Goal: Task Accomplishment & Management: Manage account settings

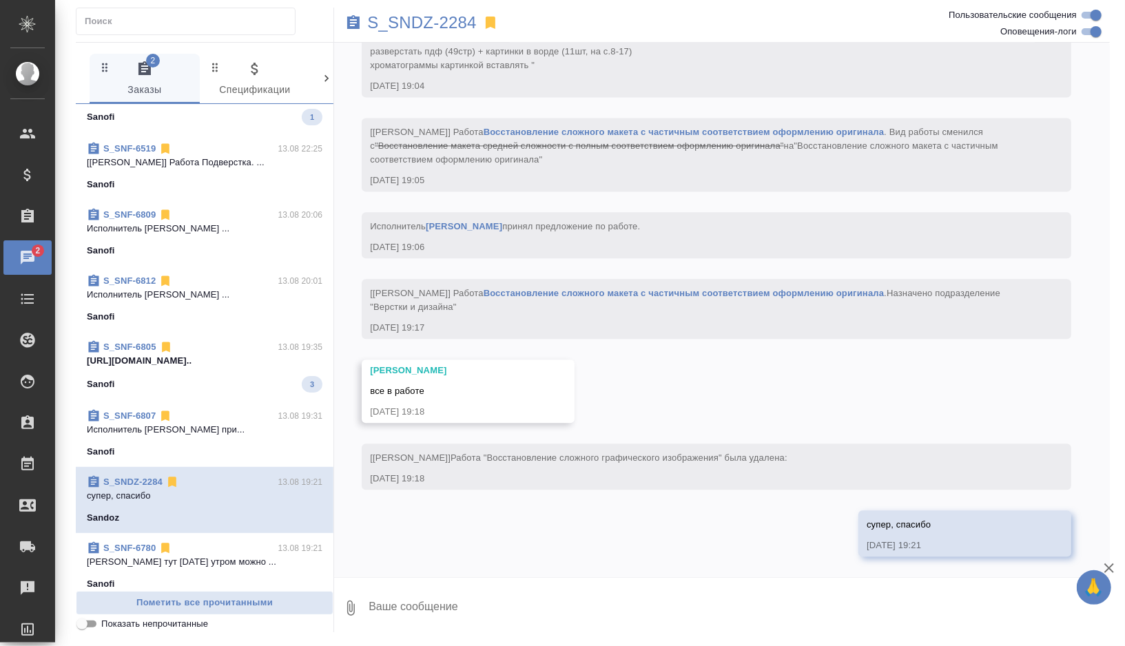
scroll to position [313, 0]
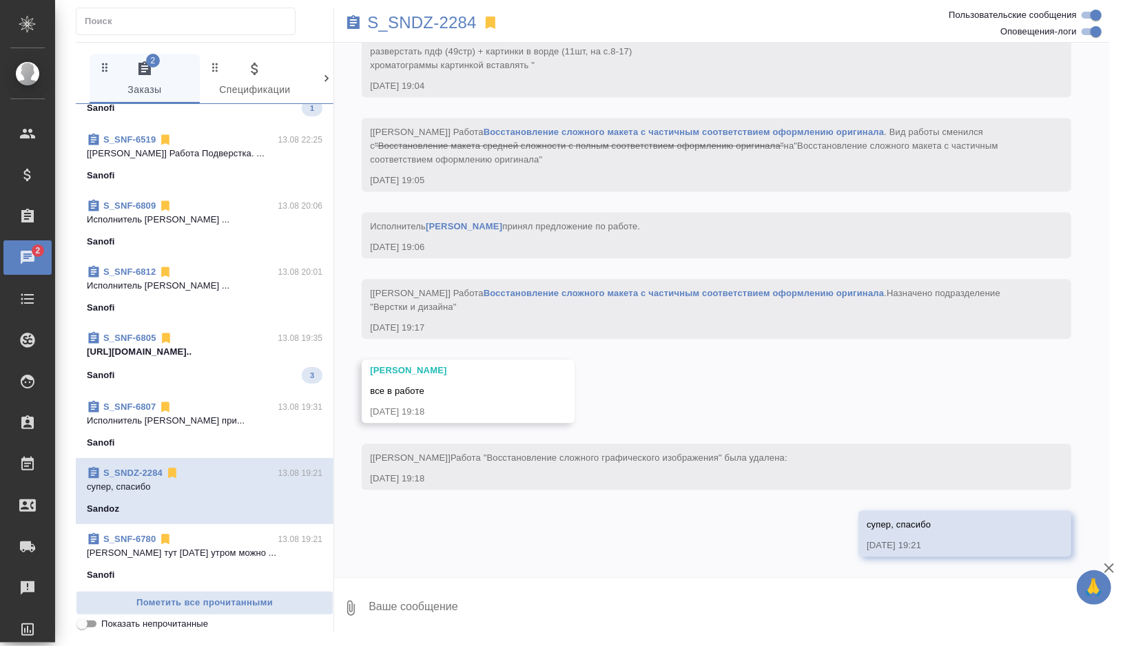
click at [207, 415] on p "Исполнитель Болотова Юлия Викторовна при..." at bounding box center [205, 421] width 236 height 14
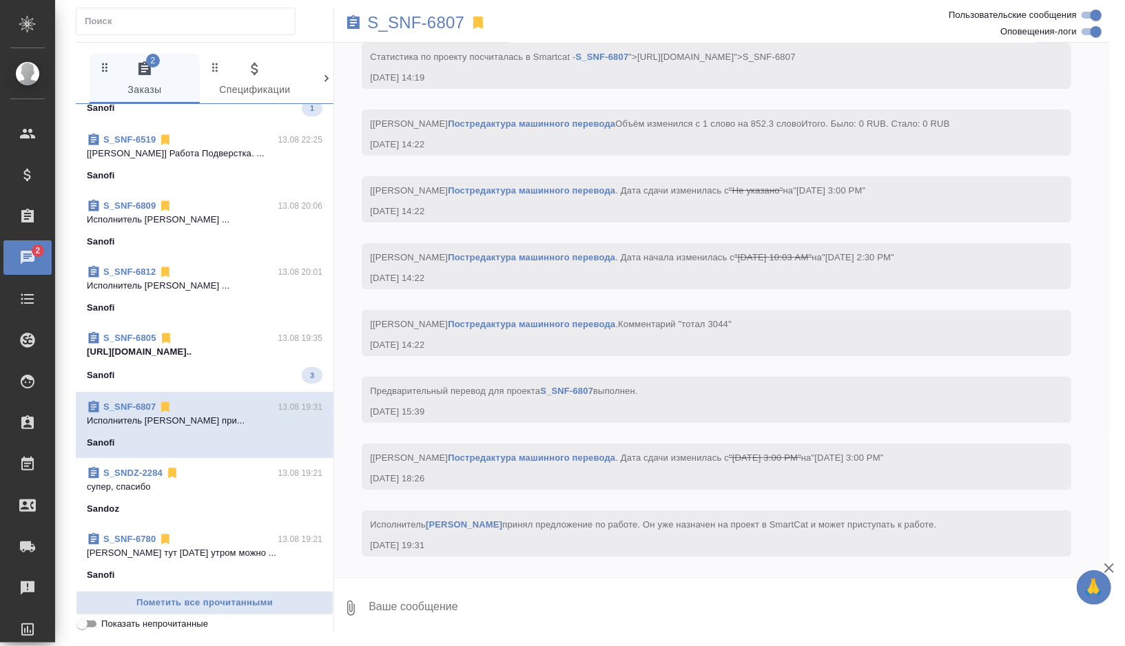
scroll to position [3274, 0]
click at [418, 17] on p "S_SNF-6807" at bounding box center [415, 23] width 97 height 14
click at [239, 304] on div "Sanofi" at bounding box center [205, 308] width 236 height 14
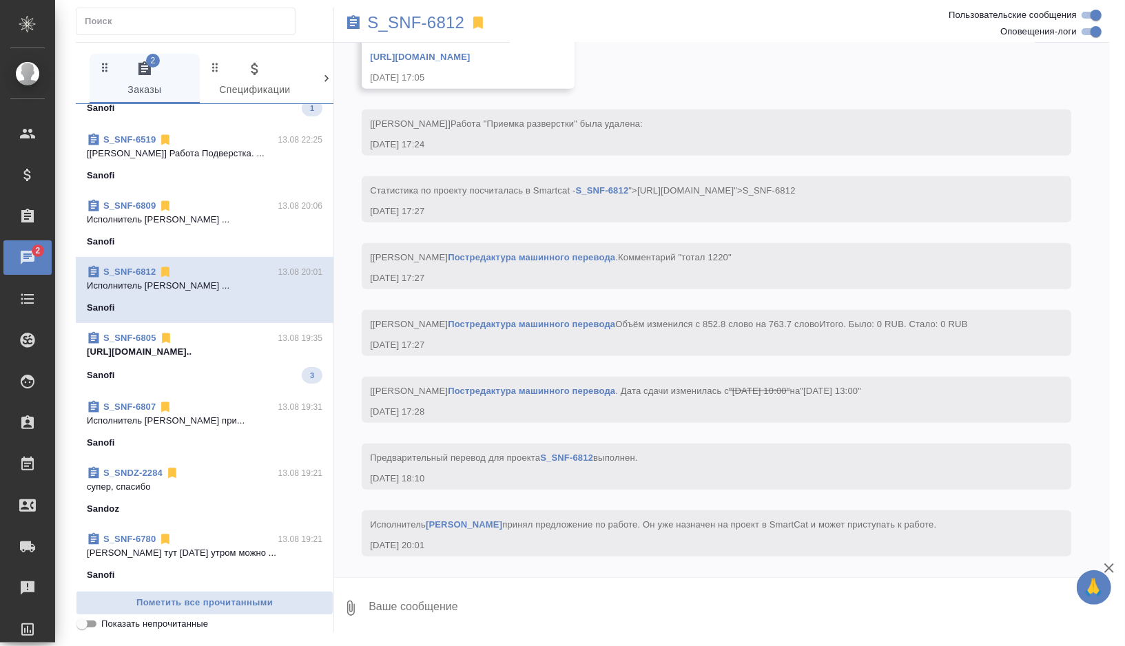
scroll to position [3973, 0]
click at [437, 21] on p "S_SNF-6812" at bounding box center [415, 23] width 97 height 14
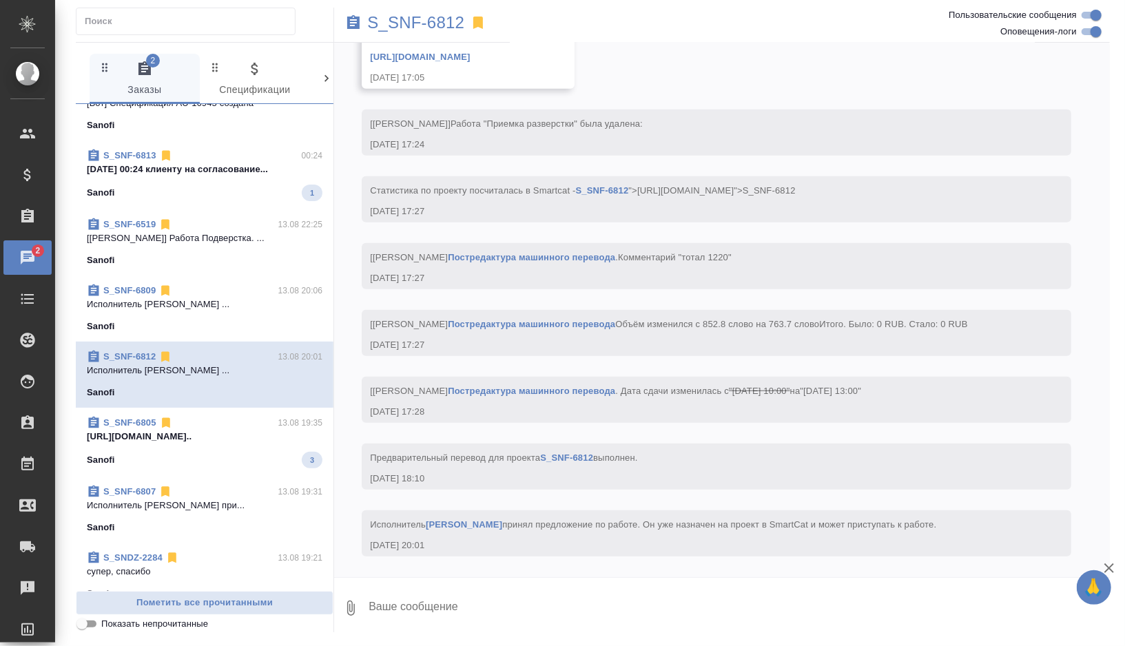
scroll to position [216, 0]
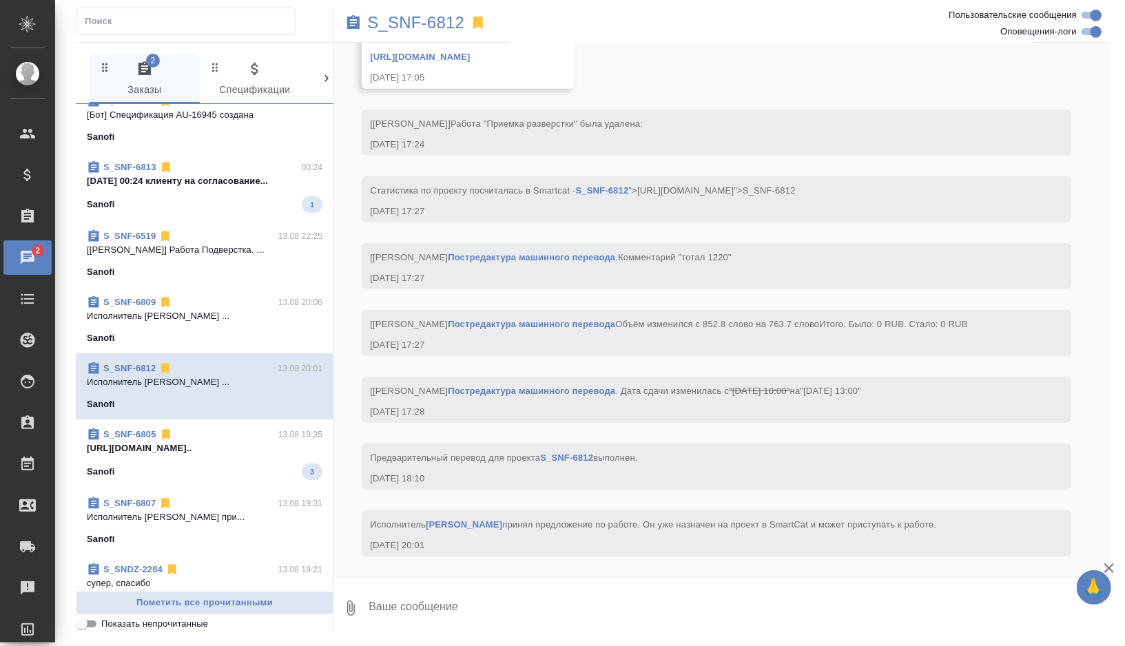
click at [227, 339] on div "Sanofi" at bounding box center [205, 338] width 236 height 14
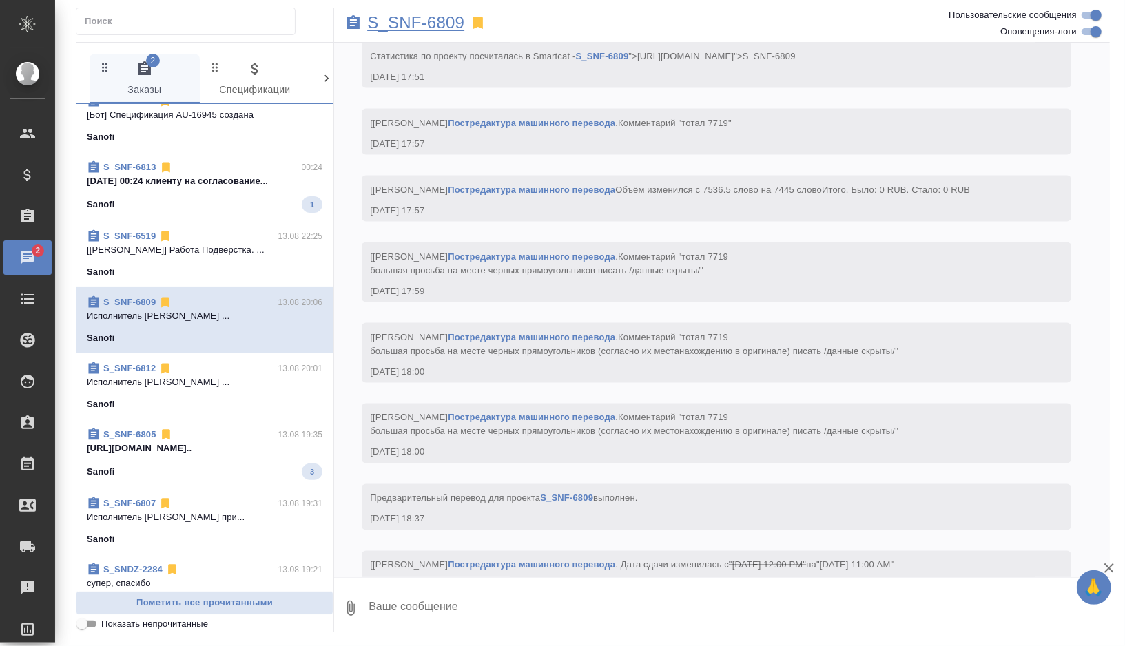
scroll to position [5009, 0]
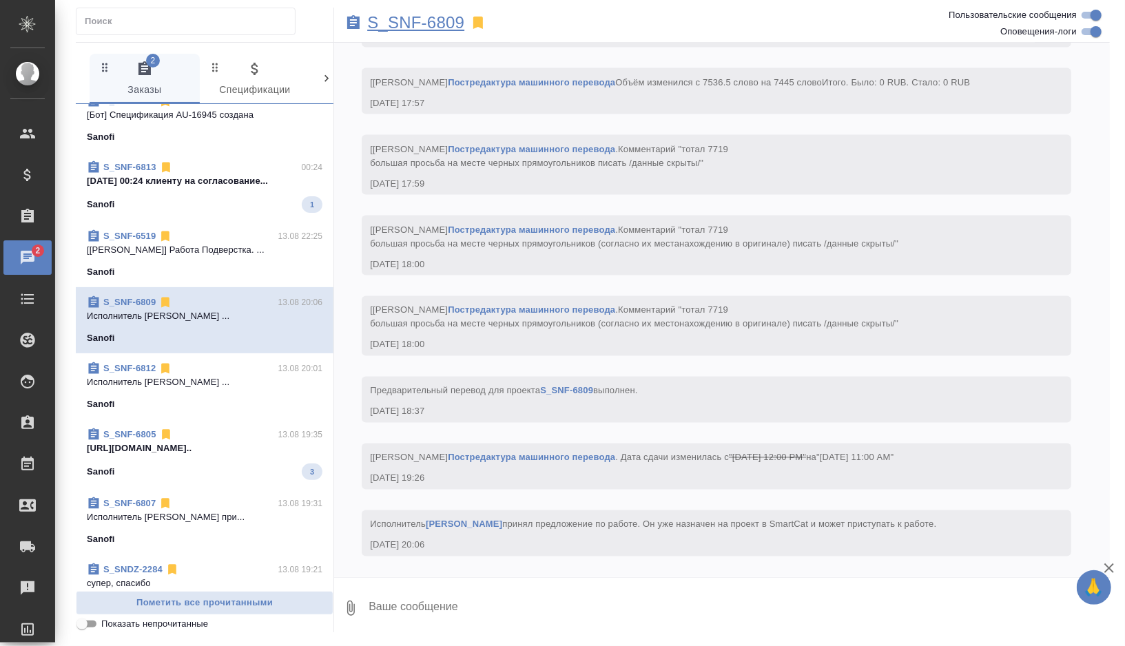
click at [430, 25] on p "S_SNF-6809" at bounding box center [415, 23] width 97 height 14
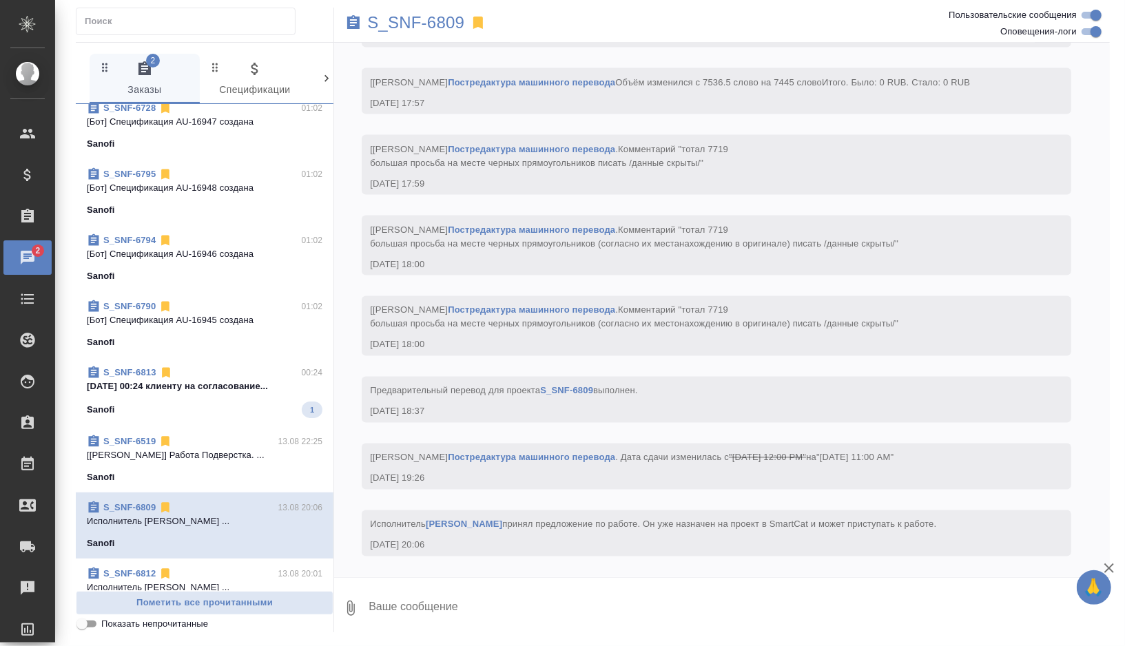
scroll to position [0, 0]
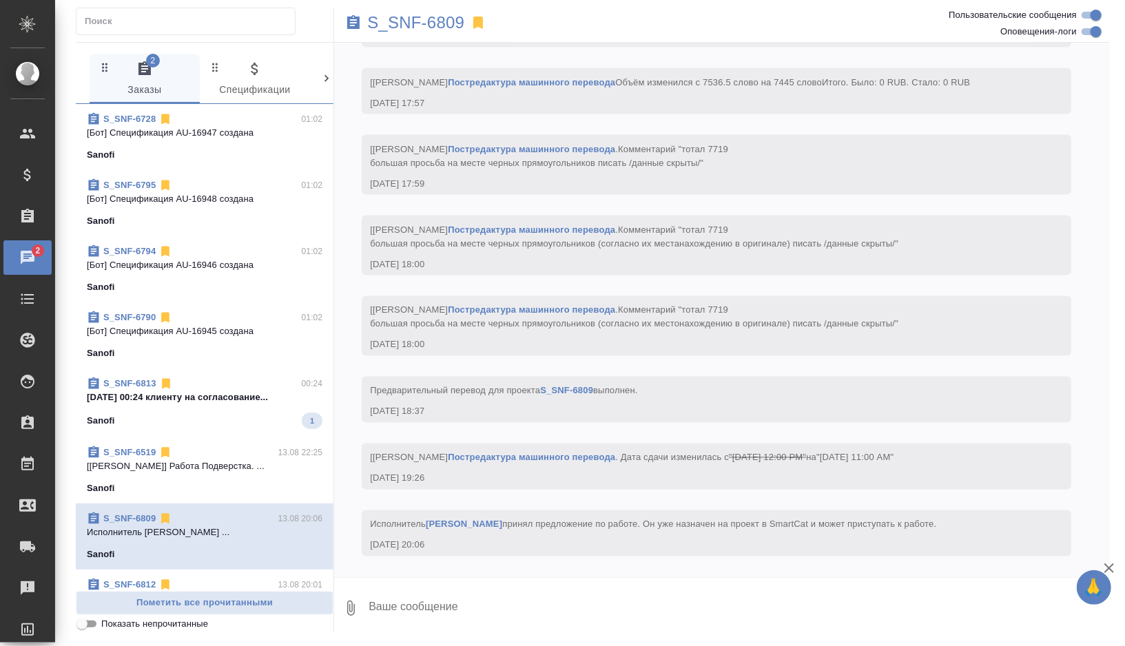
click at [209, 431] on div "S_SNF-6813 00:24 14.08.2025 00:24 клиенту на согласование... Sanofi 1" at bounding box center [205, 403] width 258 height 69
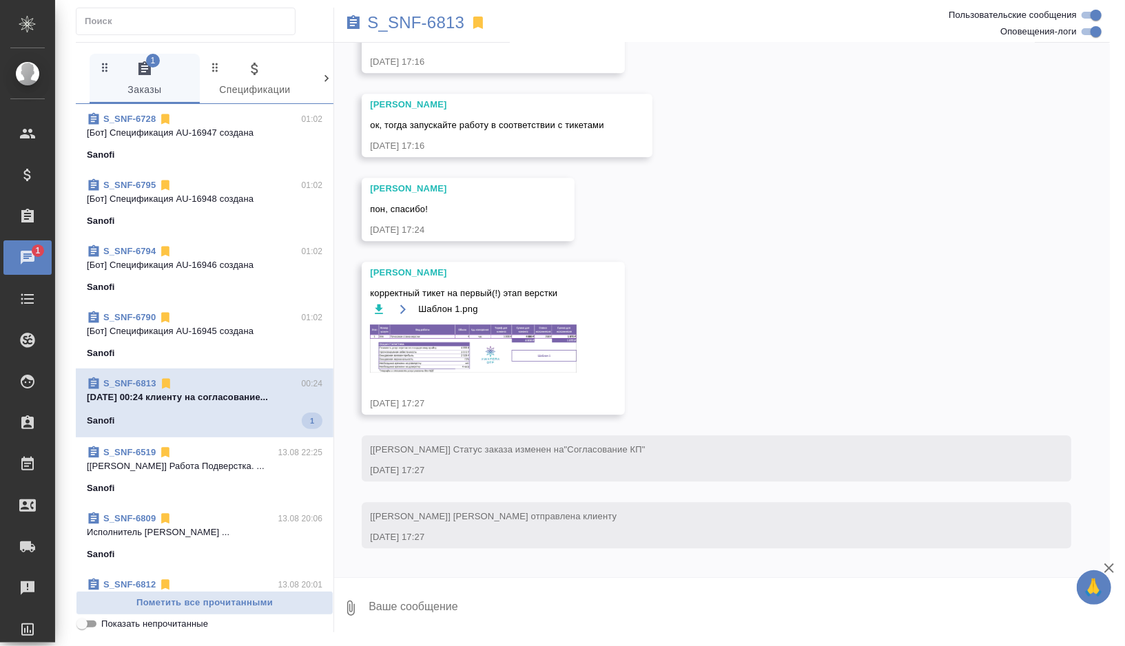
scroll to position [2535, 0]
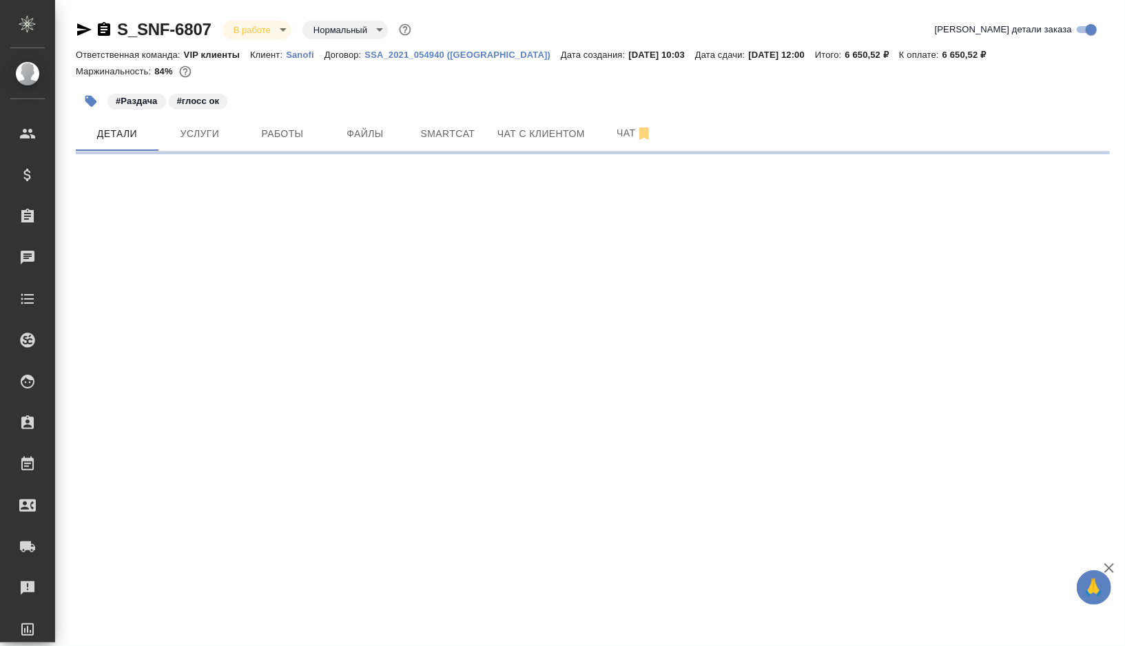
select select "RU"
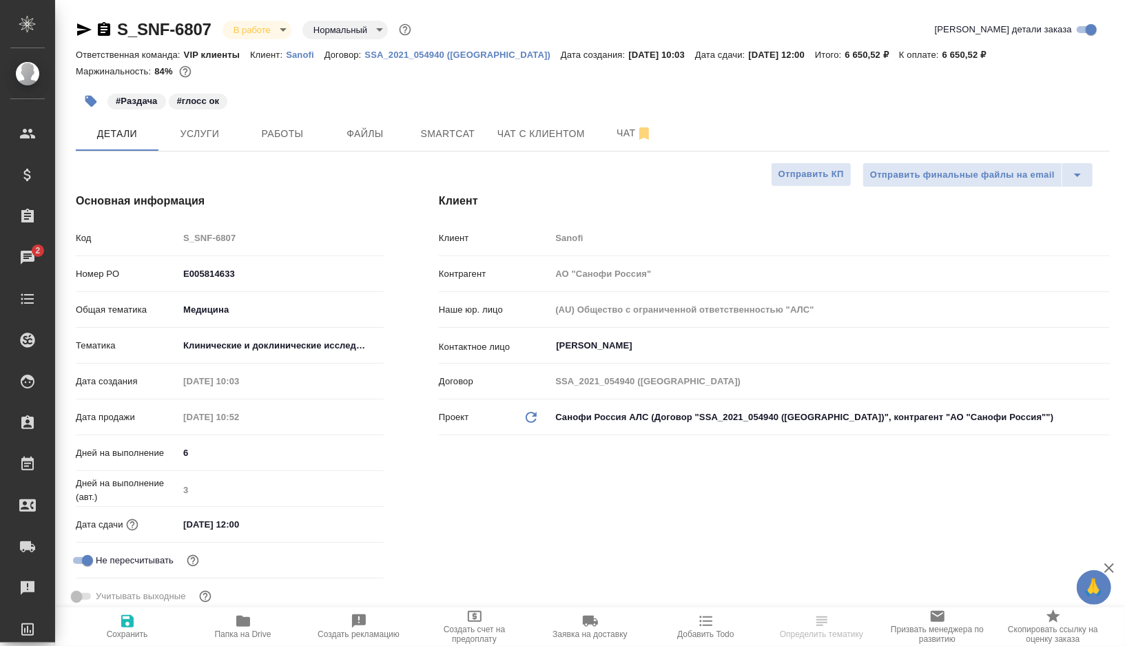
type textarea "x"
click at [291, 134] on span "Работы" at bounding box center [282, 133] width 66 height 17
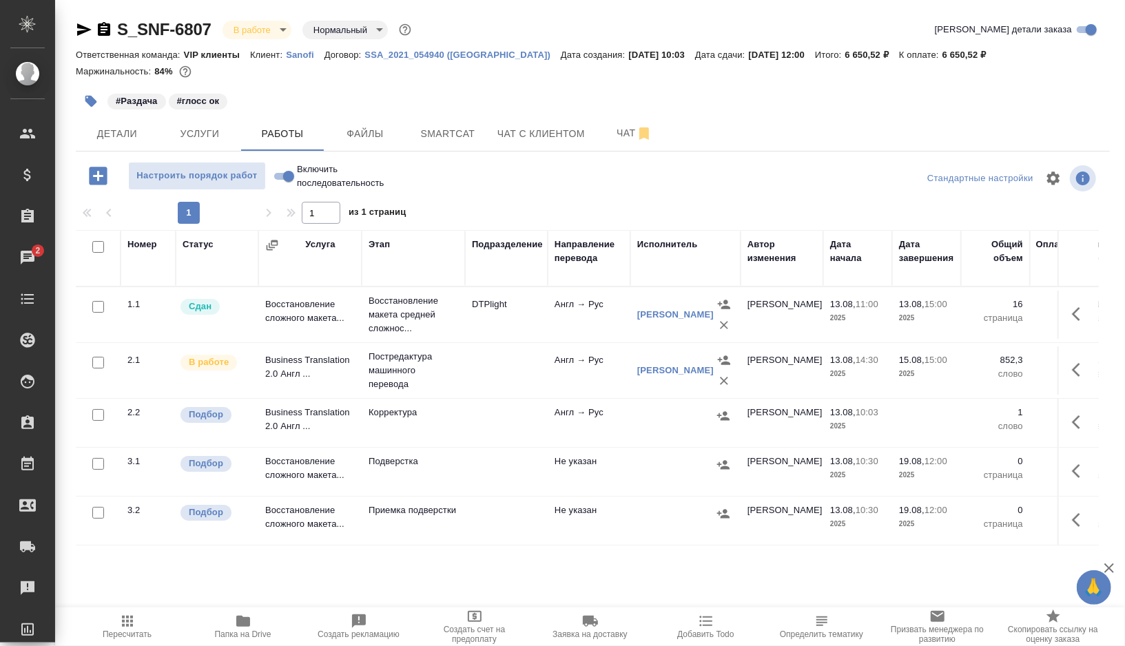
click at [90, 105] on icon "button" at bounding box center [91, 102] width 12 height 12
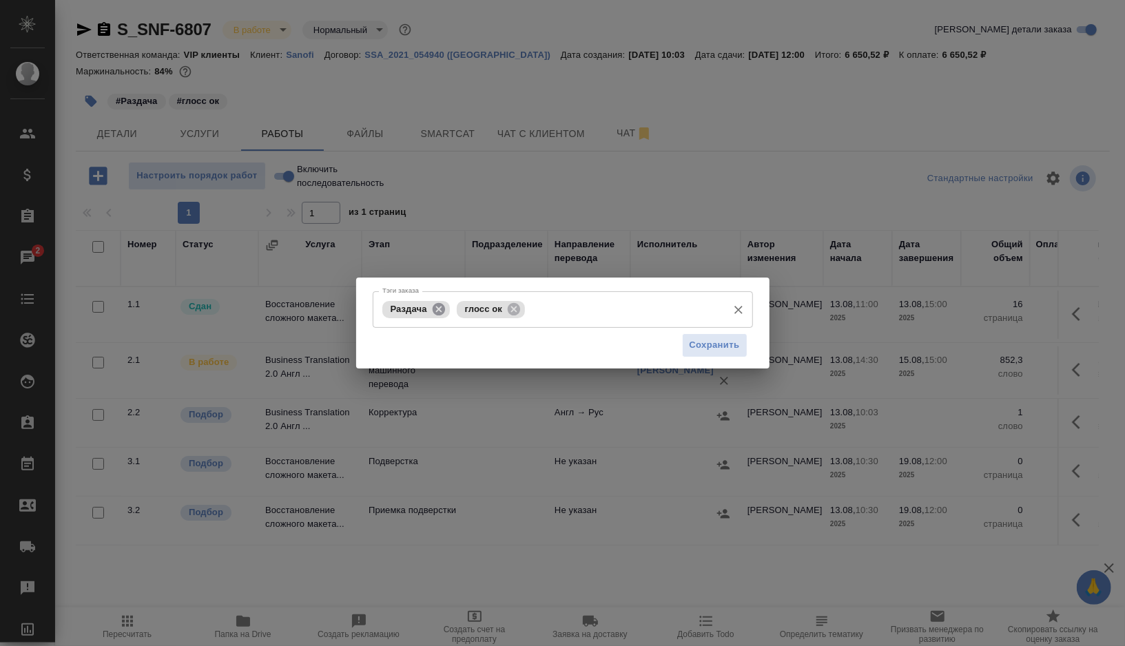
click at [436, 305] on icon at bounding box center [438, 308] width 12 height 12
click at [446, 307] on icon at bounding box center [439, 308] width 12 height 12
click at [454, 307] on input "Тэги заказа" at bounding box center [587, 309] width 267 height 23
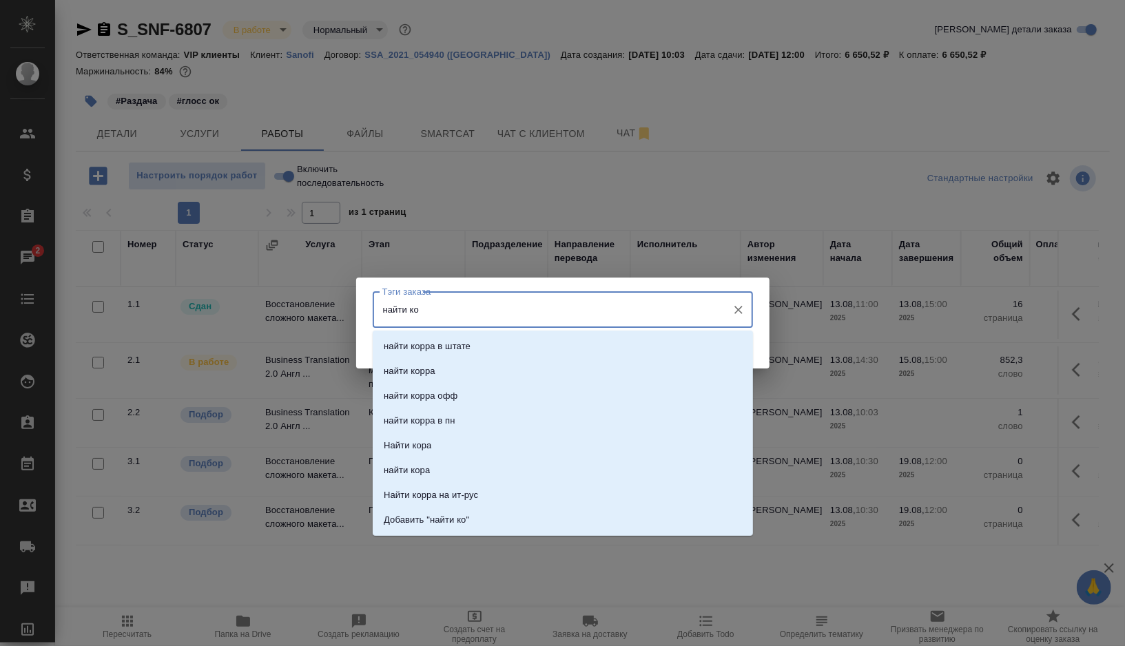
type input "найти кор"
click at [439, 376] on li "найти корра" at bounding box center [563, 371] width 380 height 25
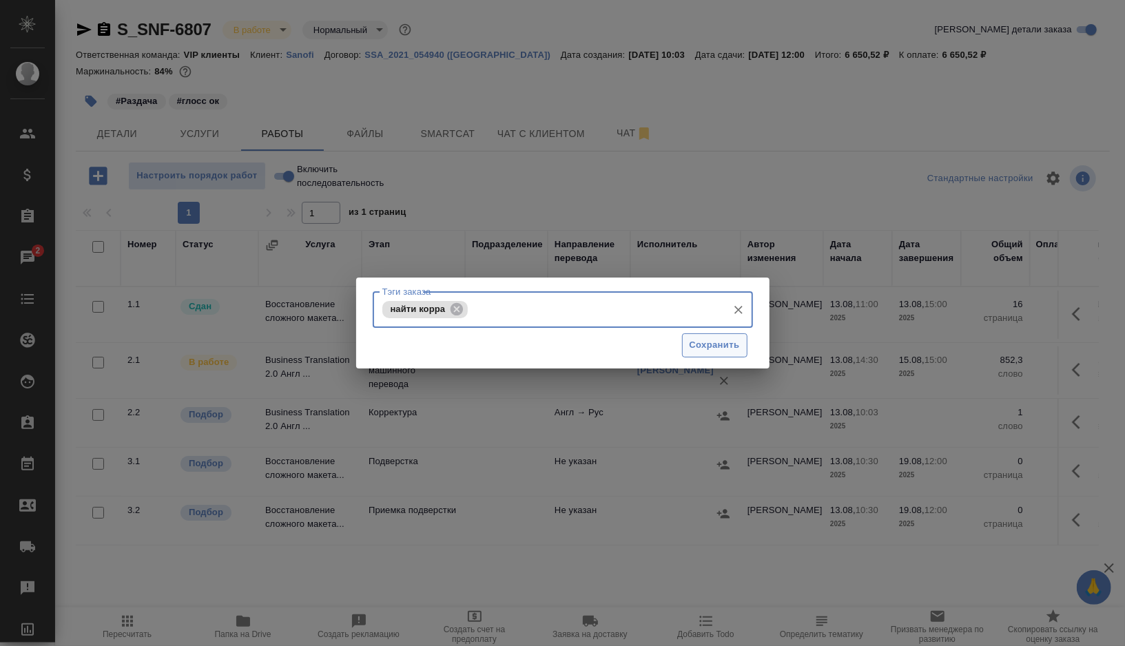
click at [717, 350] on span "Сохранить" at bounding box center [715, 346] width 50 height 16
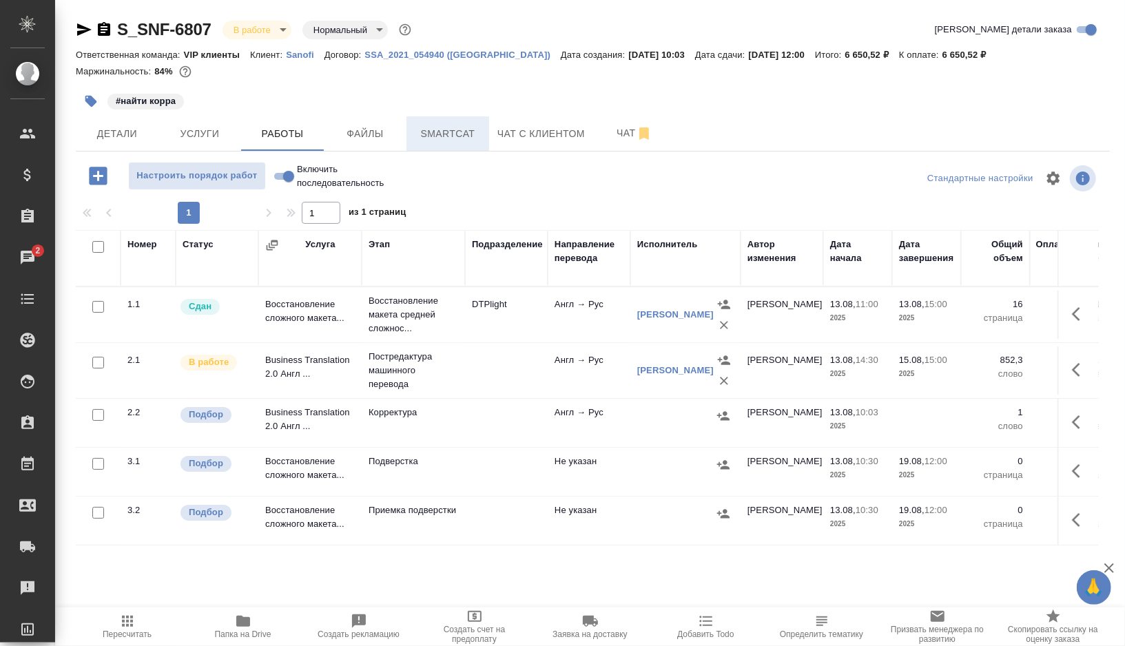
click at [455, 147] on button "Smartcat" at bounding box center [447, 133] width 83 height 34
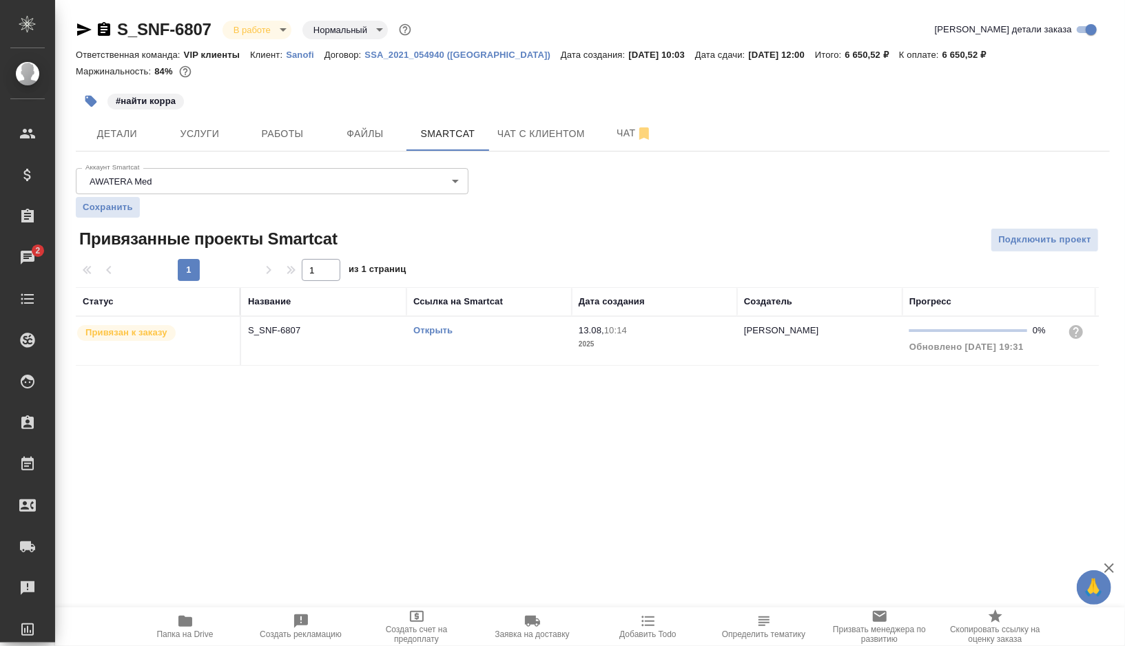
click at [424, 329] on link "Открыть" at bounding box center [432, 330] width 39 height 10
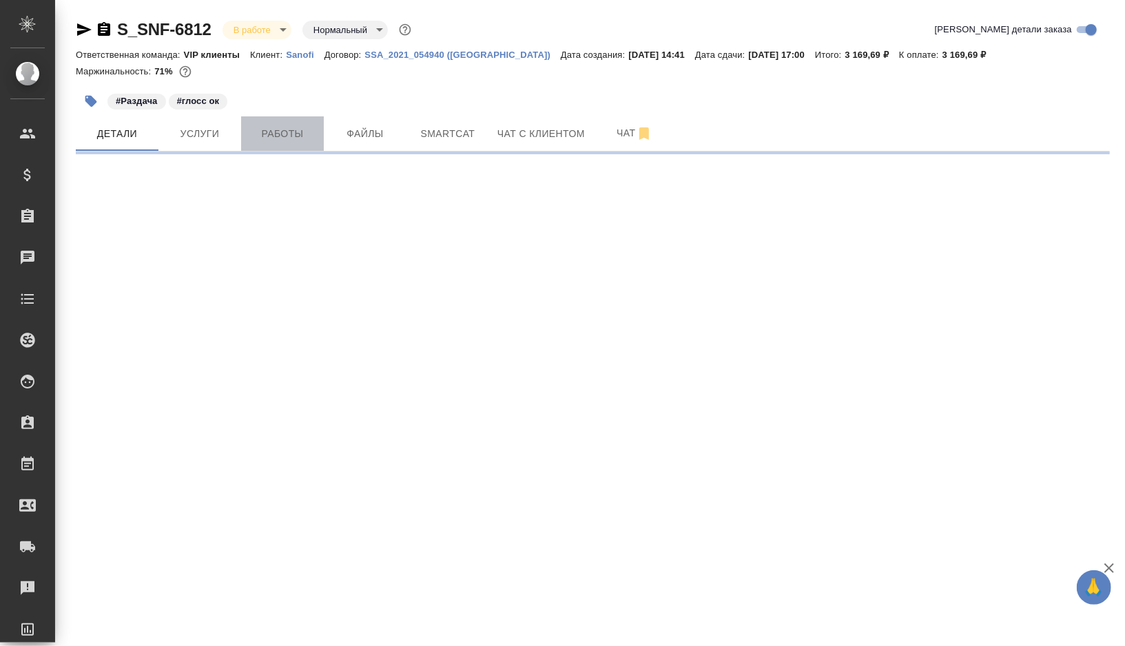
click at [267, 138] on span "Работы" at bounding box center [282, 133] width 66 height 17
select select "RU"
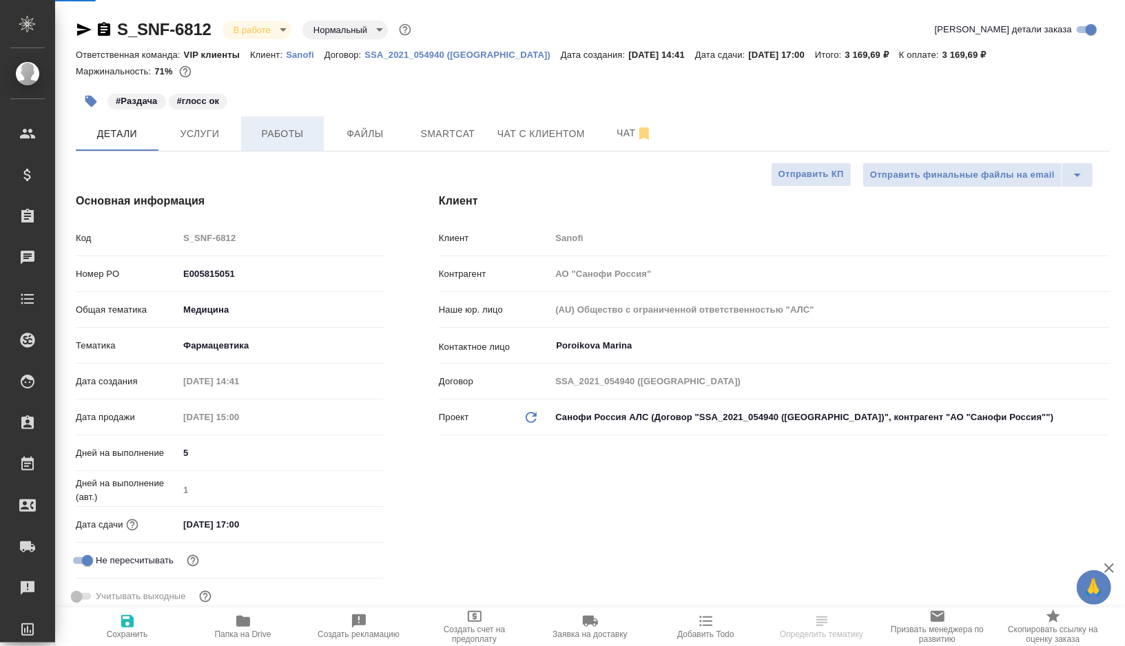
type textarea "x"
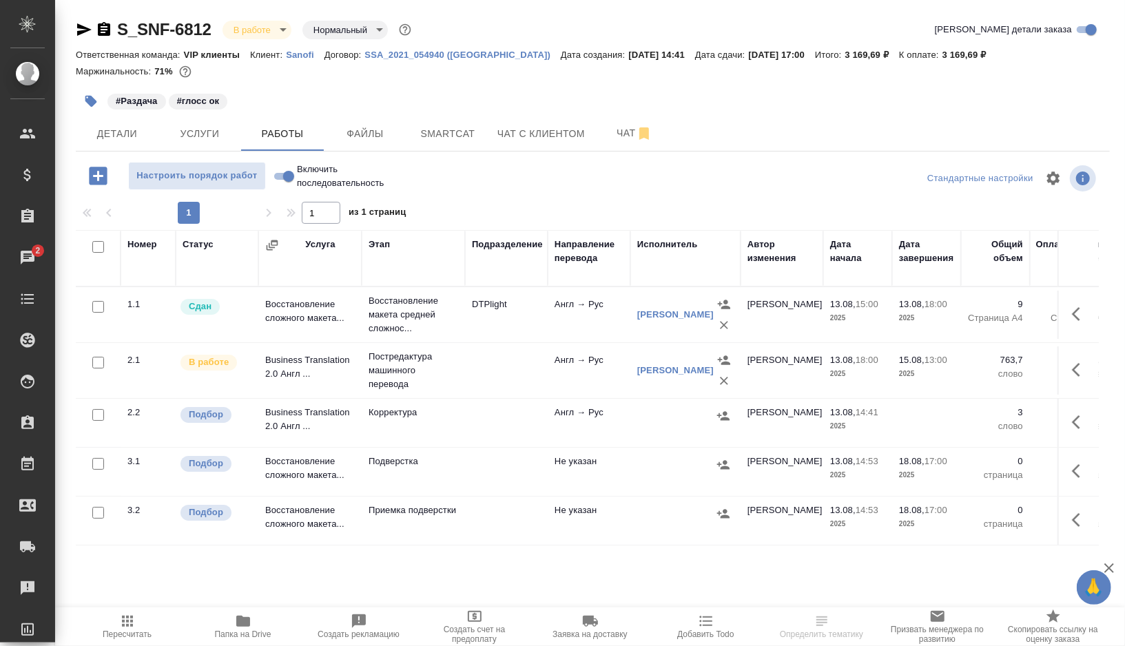
click at [94, 102] on icon "button" at bounding box center [91, 102] width 12 height 12
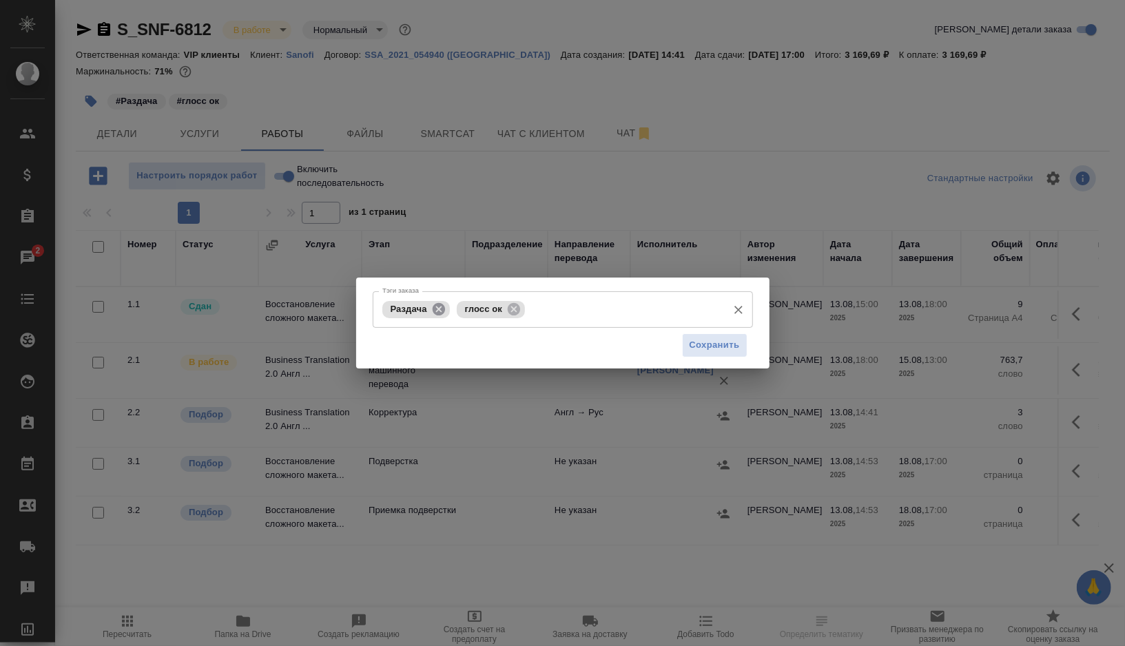
click at [440, 312] on icon at bounding box center [438, 308] width 12 height 12
click at [494, 313] on input "Тэги заказа" at bounding box center [587, 309] width 267 height 23
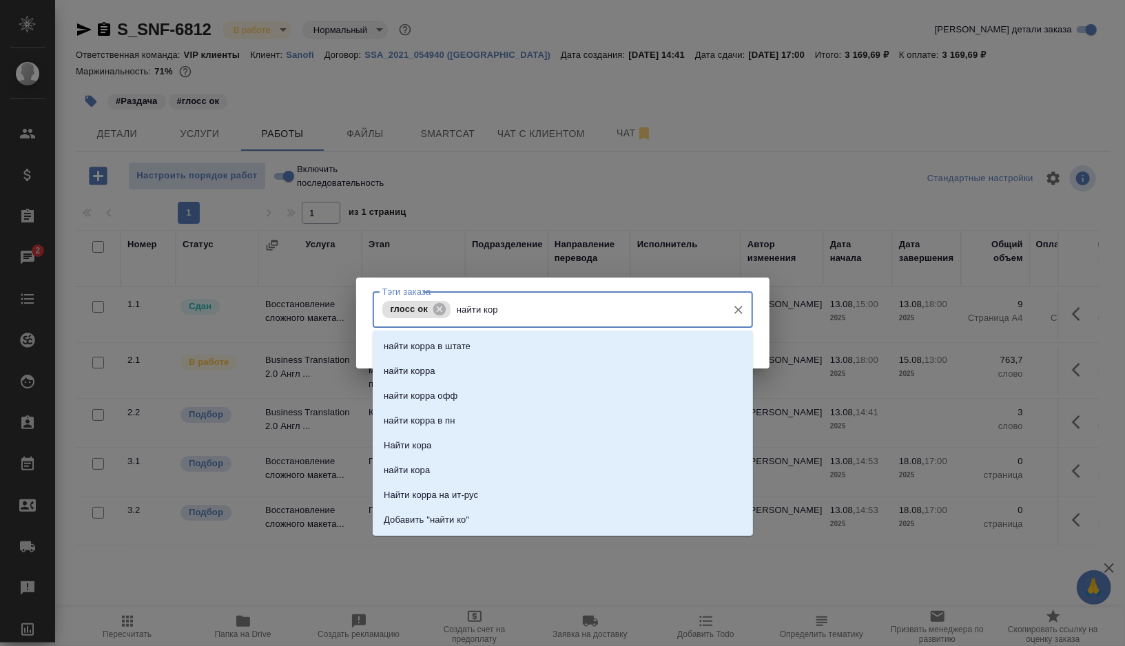
type input "найти корр"
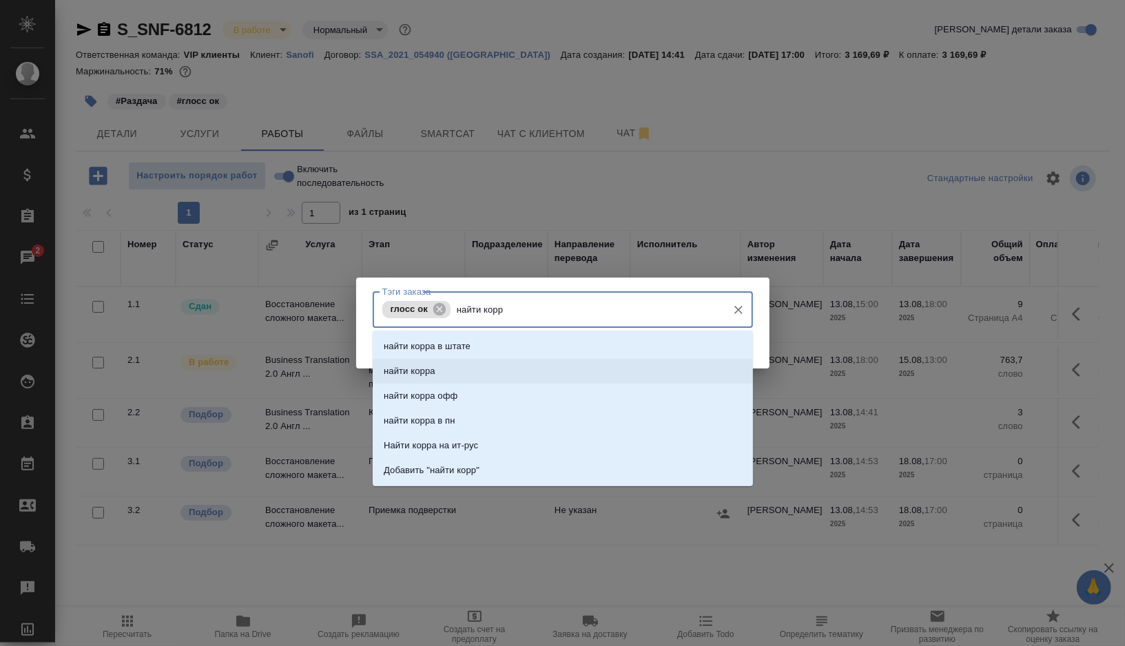
click at [441, 369] on li "найти корра" at bounding box center [563, 371] width 380 height 25
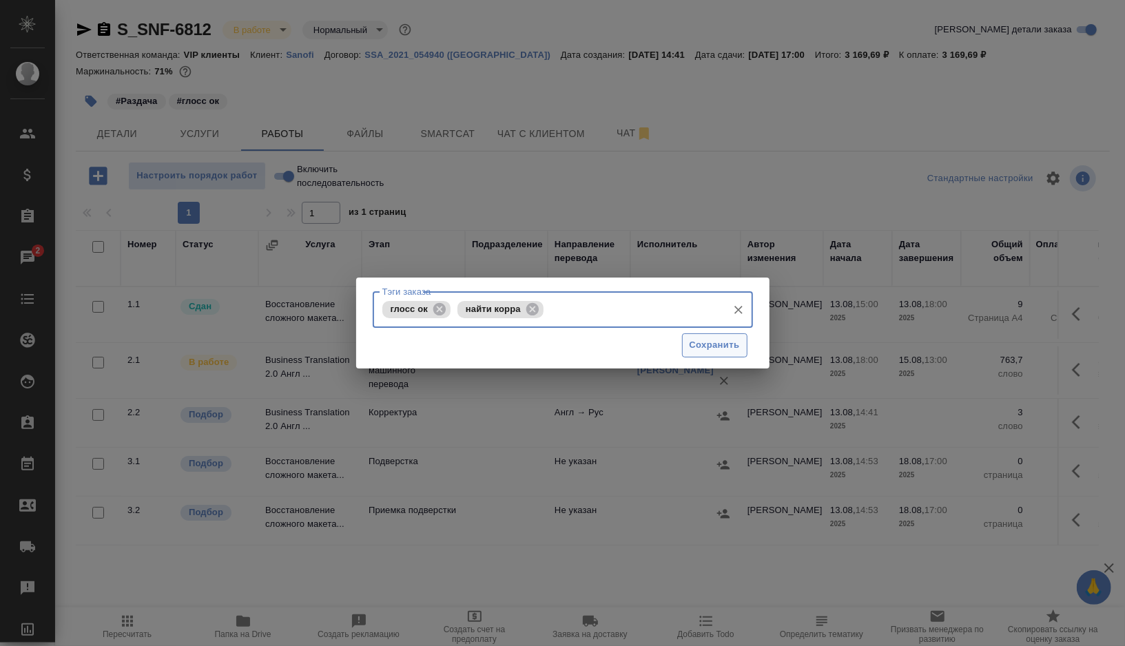
click at [701, 347] on span "Сохранить" at bounding box center [715, 346] width 50 height 16
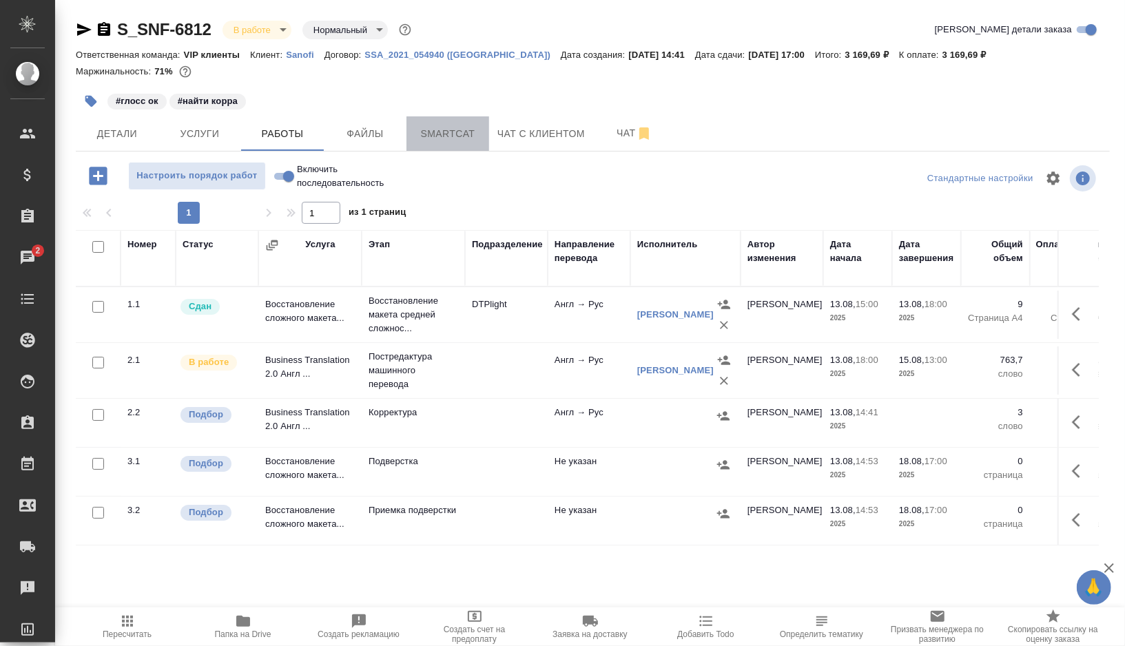
click at [449, 137] on span "Smartcat" at bounding box center [448, 133] width 66 height 17
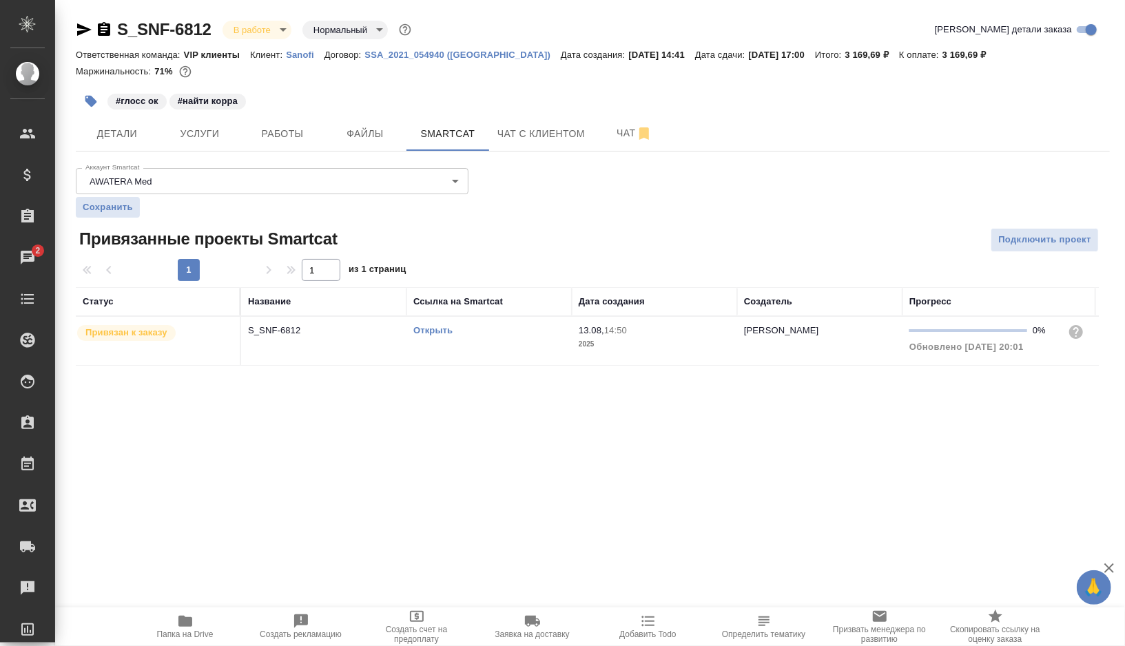
click at [427, 329] on link "Открыть" at bounding box center [432, 330] width 39 height 10
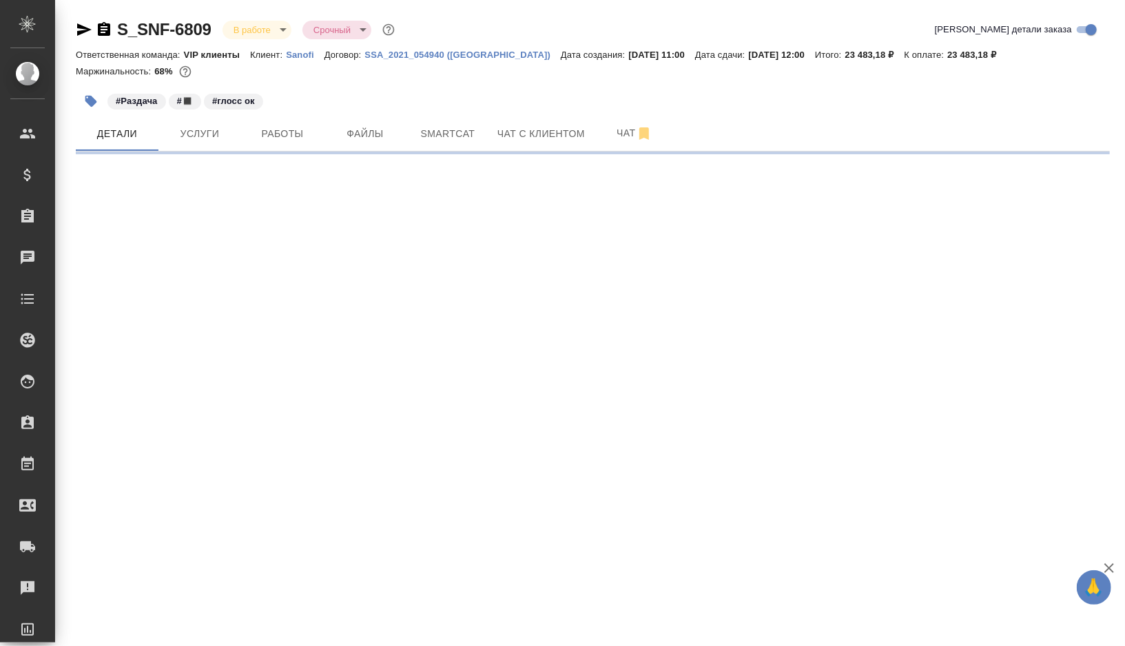
select select "RU"
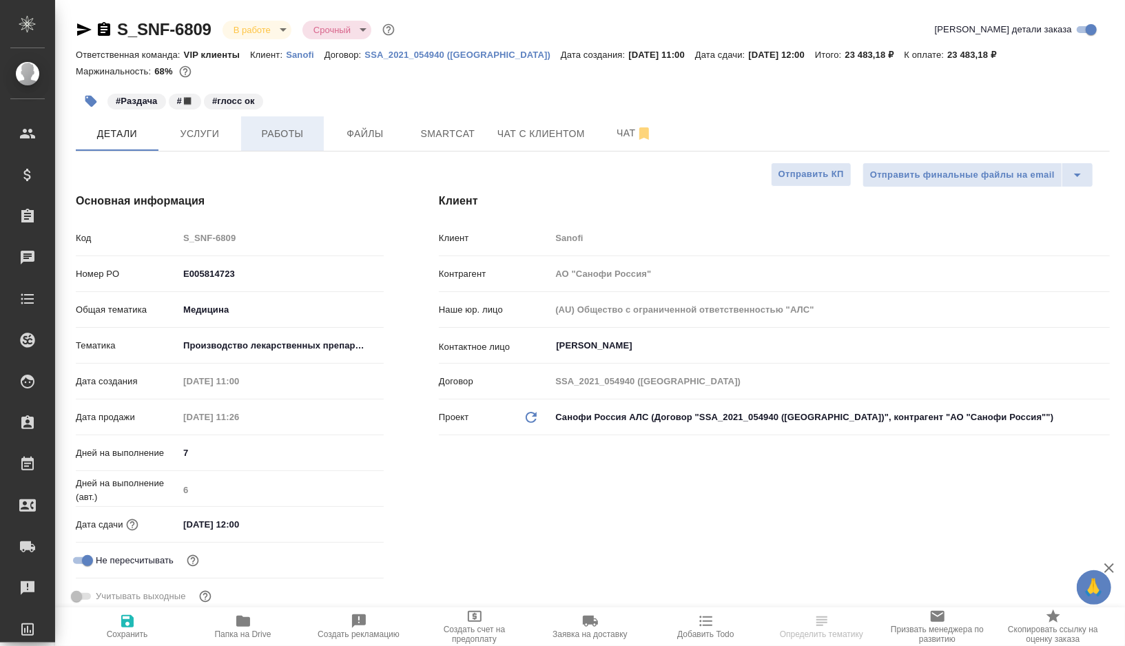
click at [286, 136] on span "Работы" at bounding box center [282, 133] width 66 height 17
type textarea "x"
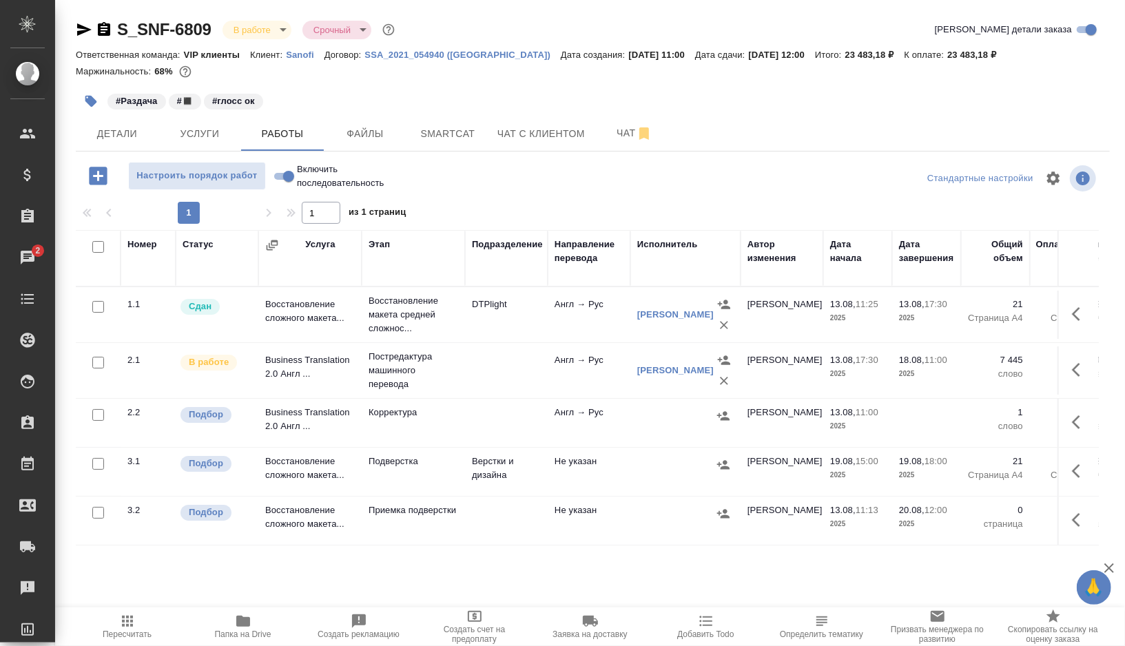
click at [92, 101] on icon "button" at bounding box center [91, 102] width 12 height 12
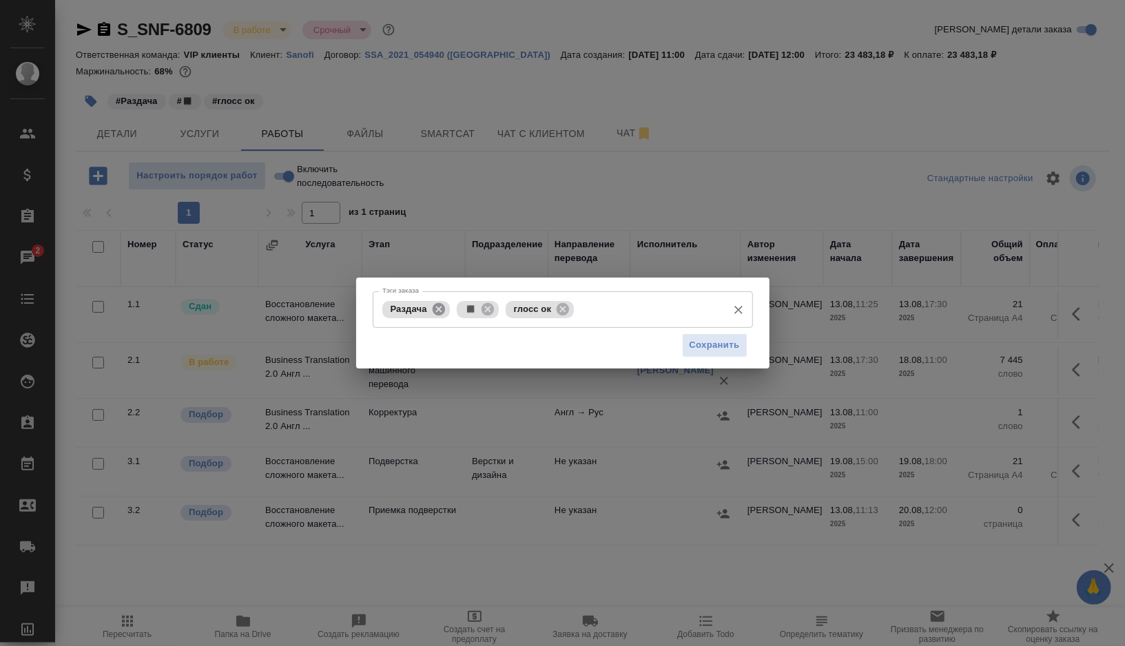
click at [440, 307] on icon at bounding box center [438, 309] width 15 height 15
click at [540, 307] on input "Тэги заказа" at bounding box center [611, 309] width 217 height 23
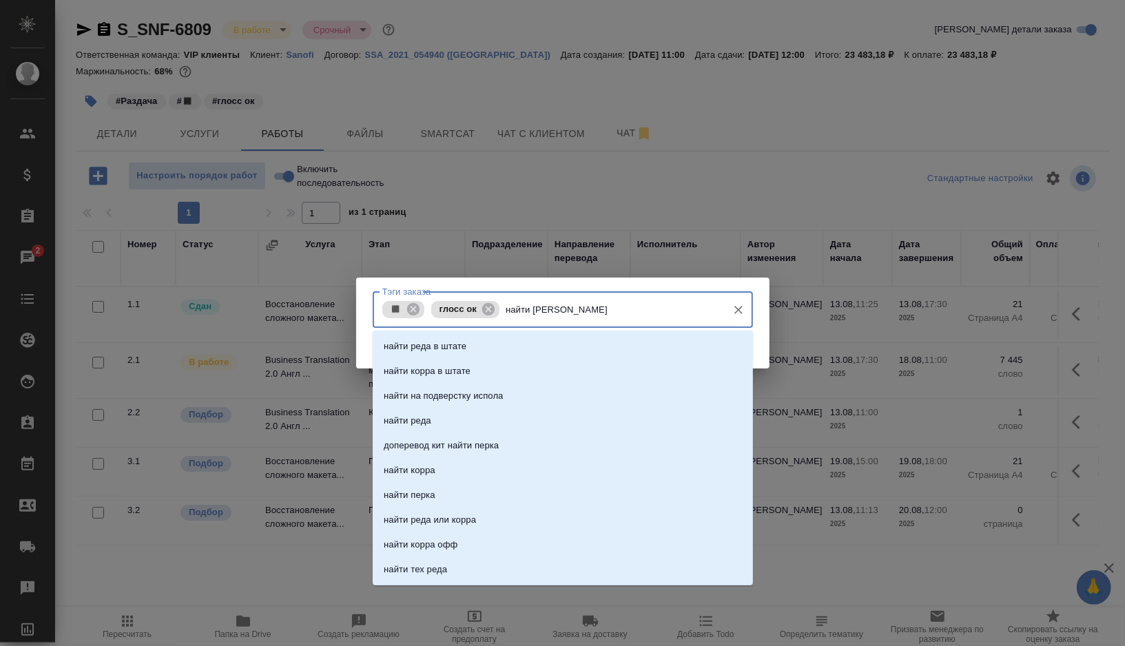
type input "найти ко"
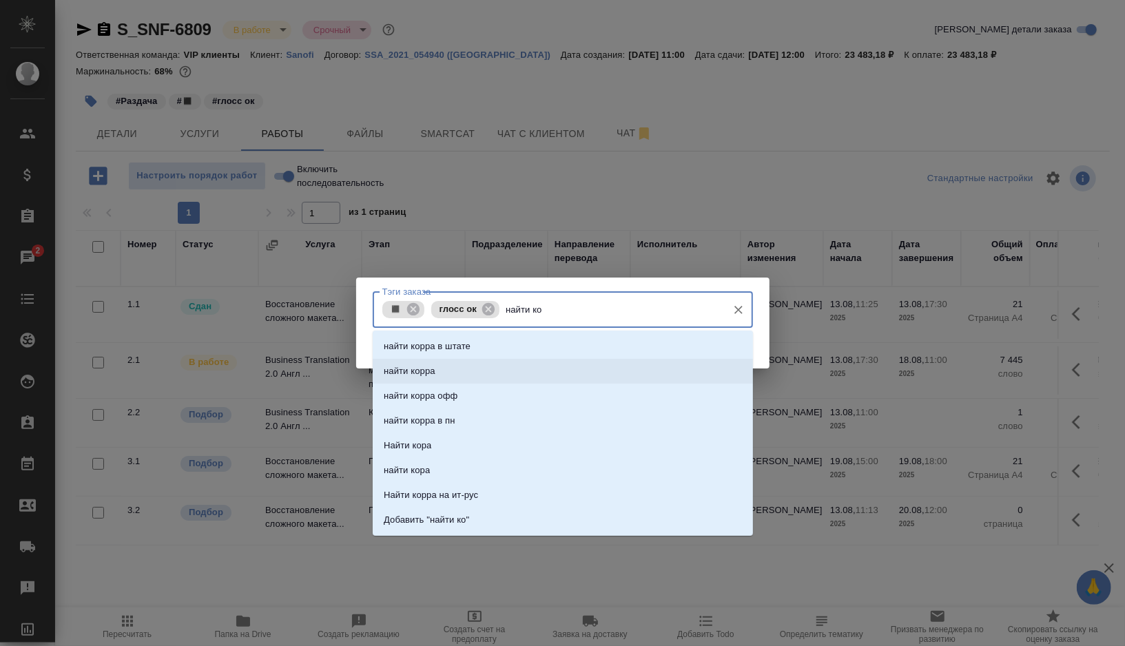
click at [404, 378] on li "найти корра" at bounding box center [563, 371] width 380 height 25
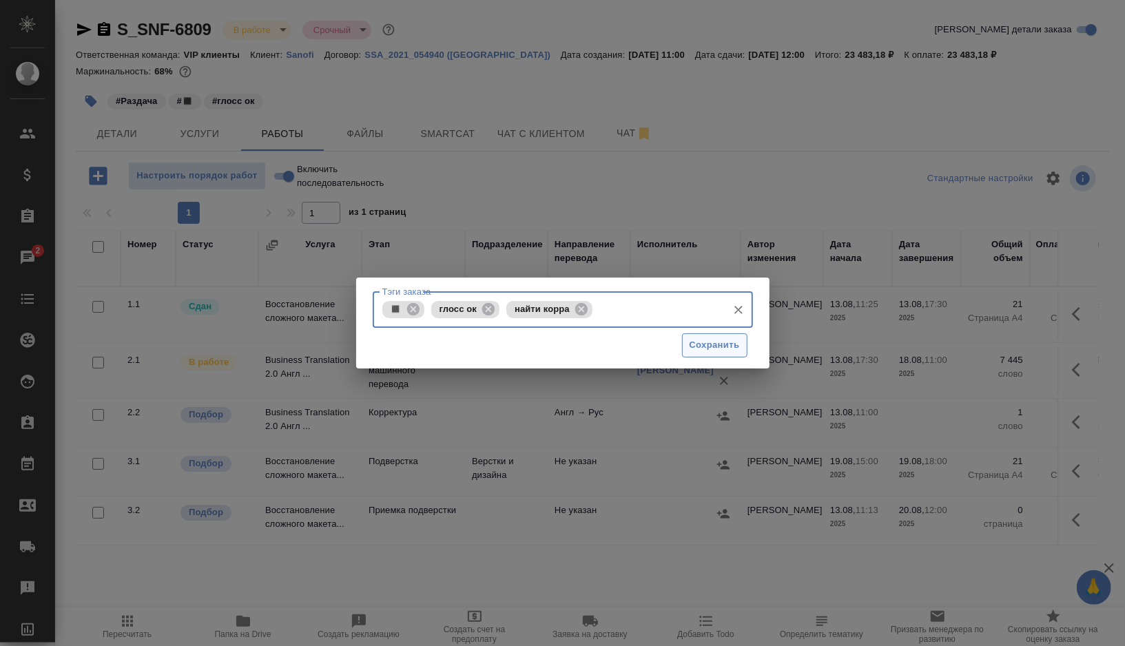
click at [730, 344] on span "Сохранить" at bounding box center [715, 346] width 50 height 16
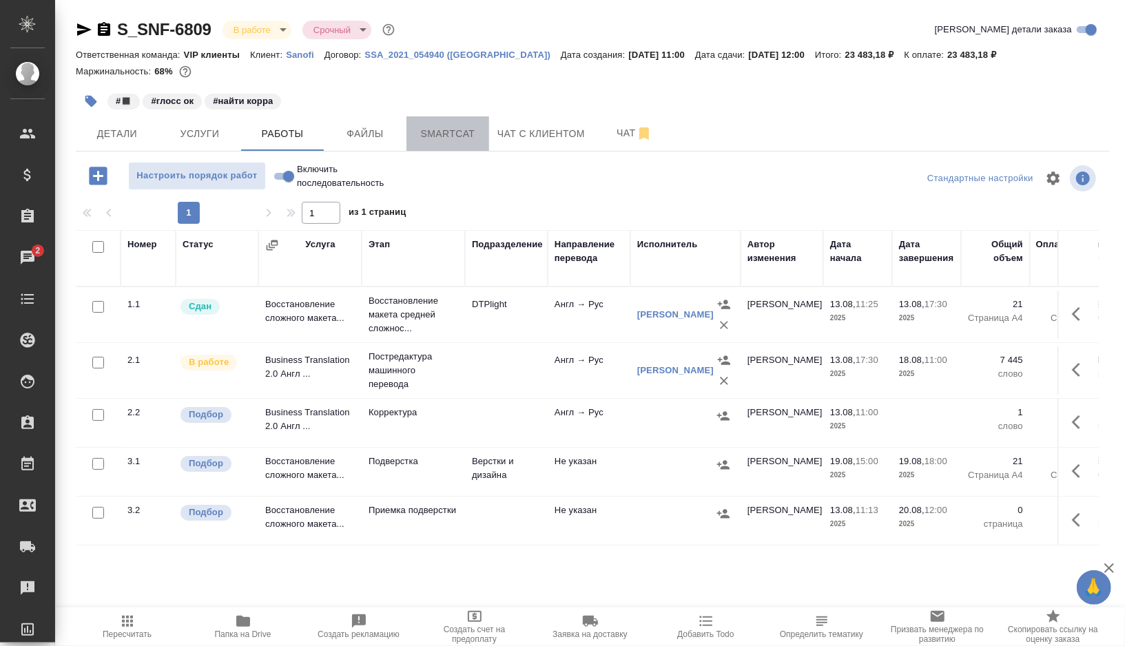
click at [457, 136] on span "Smartcat" at bounding box center [448, 133] width 66 height 17
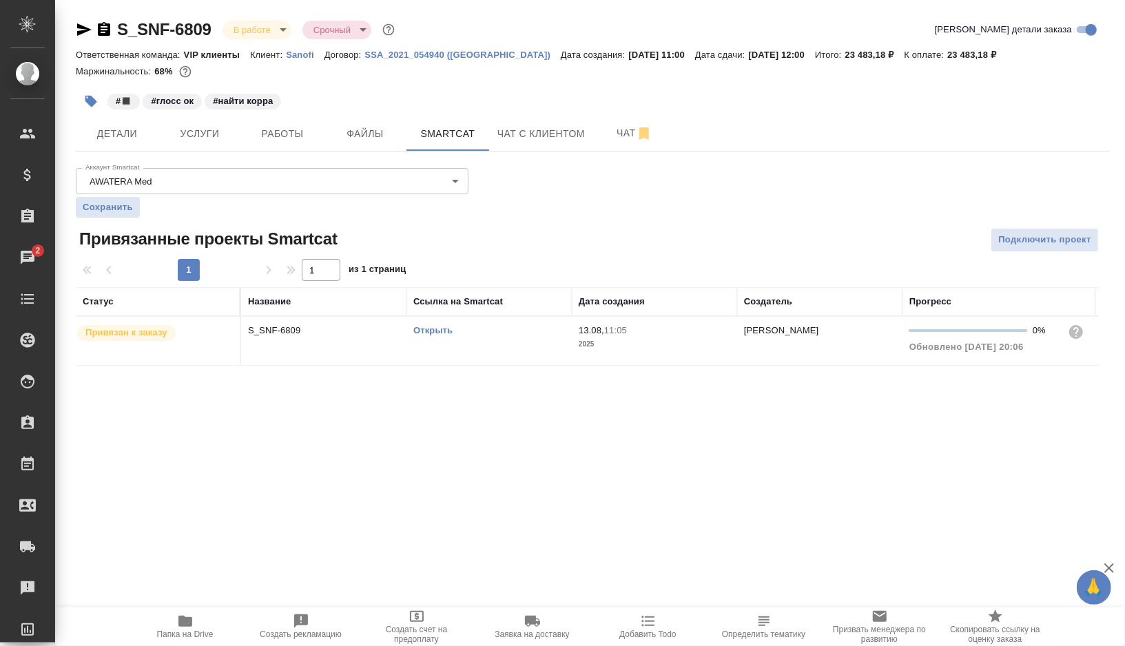
click at [436, 329] on link "Открыть" at bounding box center [432, 330] width 39 height 10
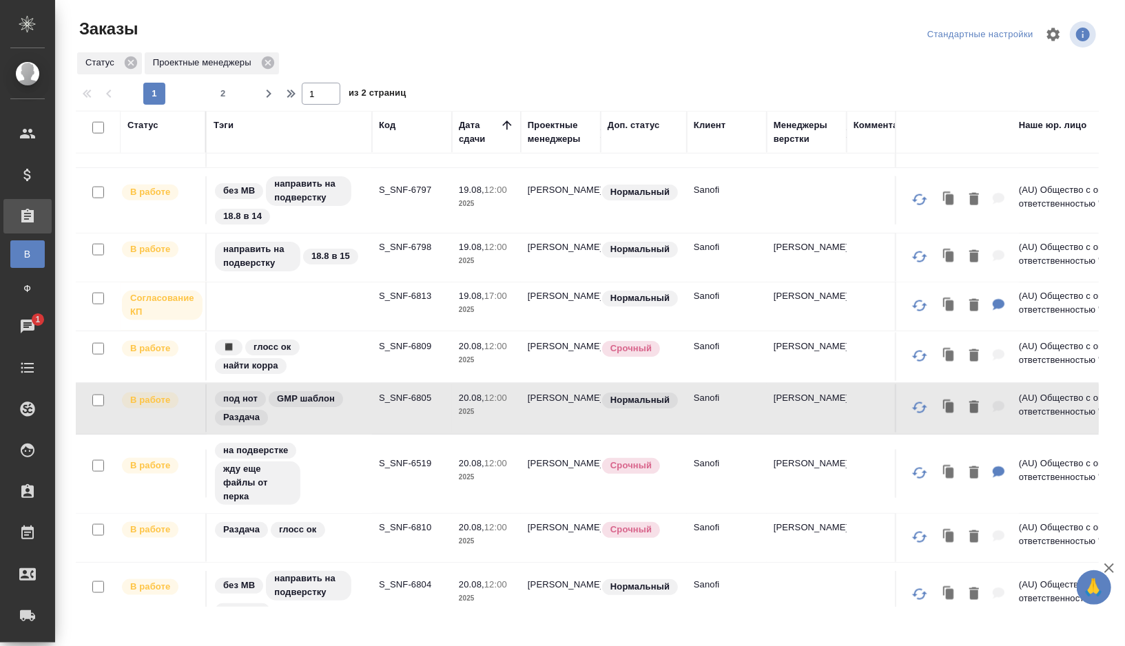
scroll to position [1152, 0]
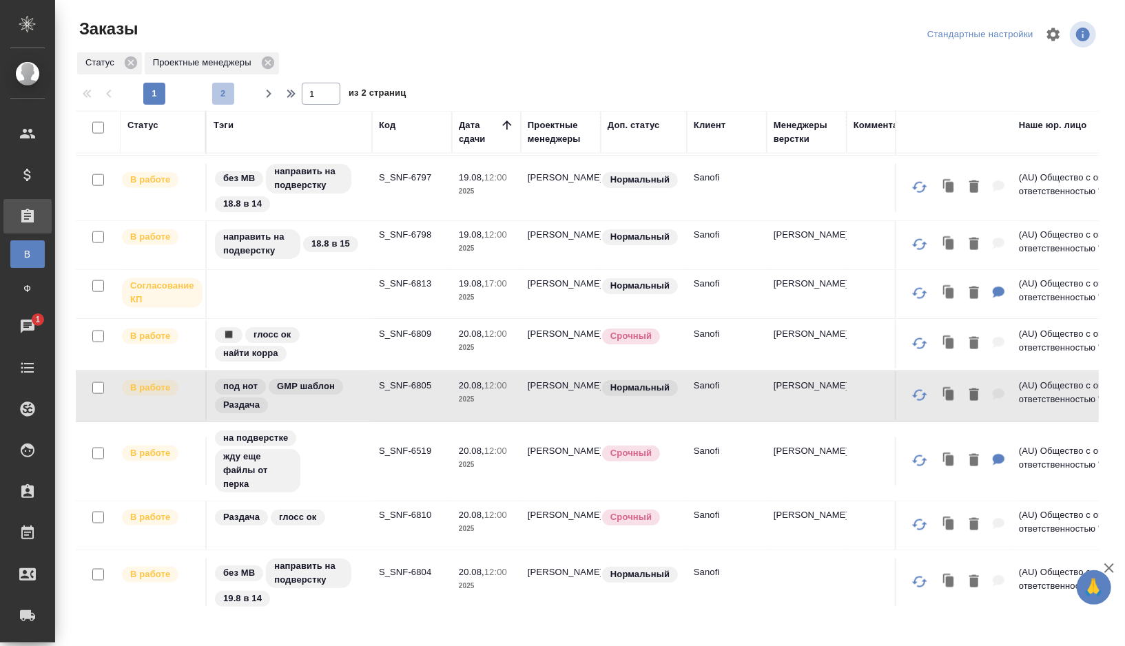
click at [223, 92] on span "2" at bounding box center [223, 94] width 22 height 14
type input "2"
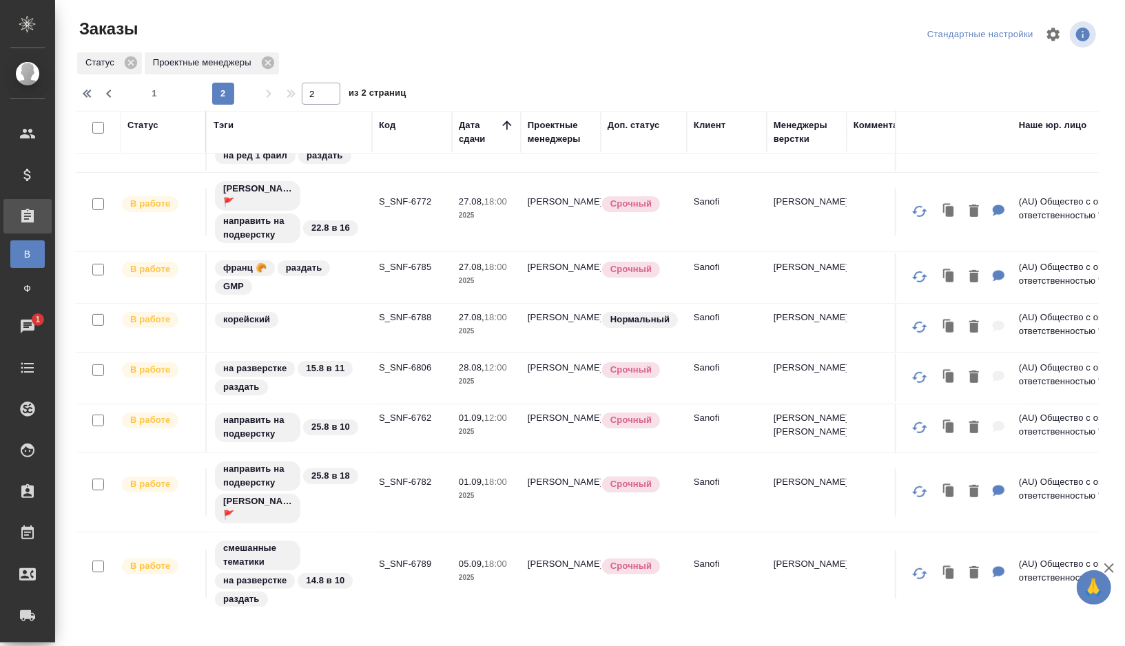
scroll to position [405, 0]
